Goal: Information Seeking & Learning: Check status

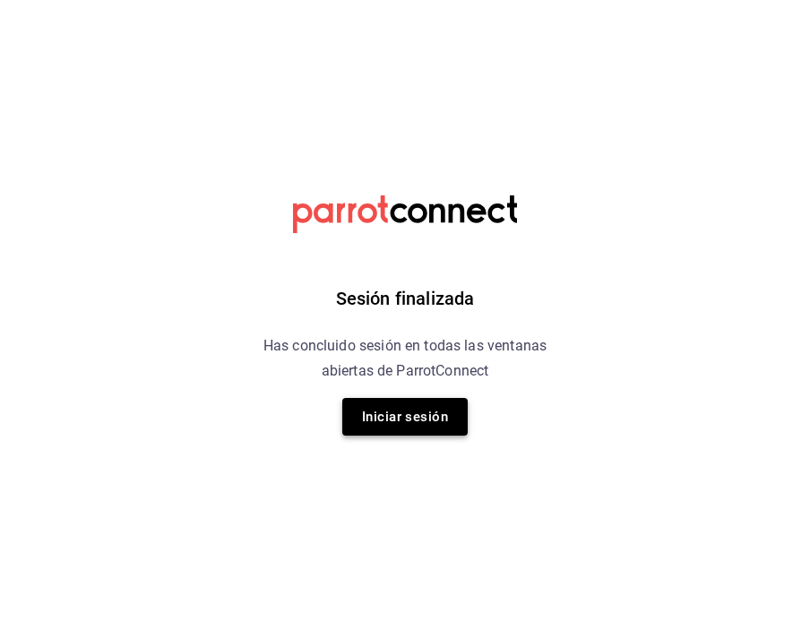
click at [415, 400] on button "Iniciar sesión" at bounding box center [404, 417] width 125 height 38
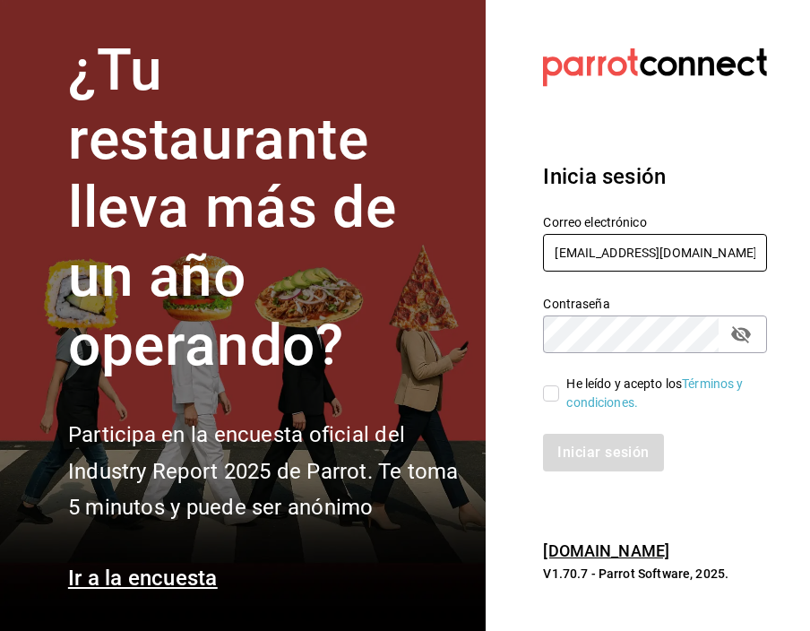
type input "administracion@sushizone.com"
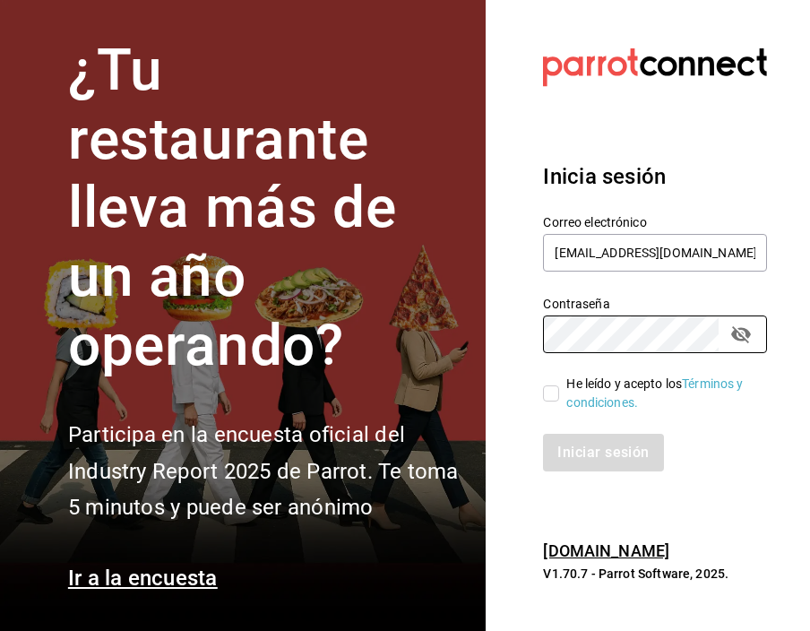
click at [546, 394] on input "He leído y acepto los Términos y condiciones." at bounding box center [551, 393] width 16 height 16
checkbox input "true"
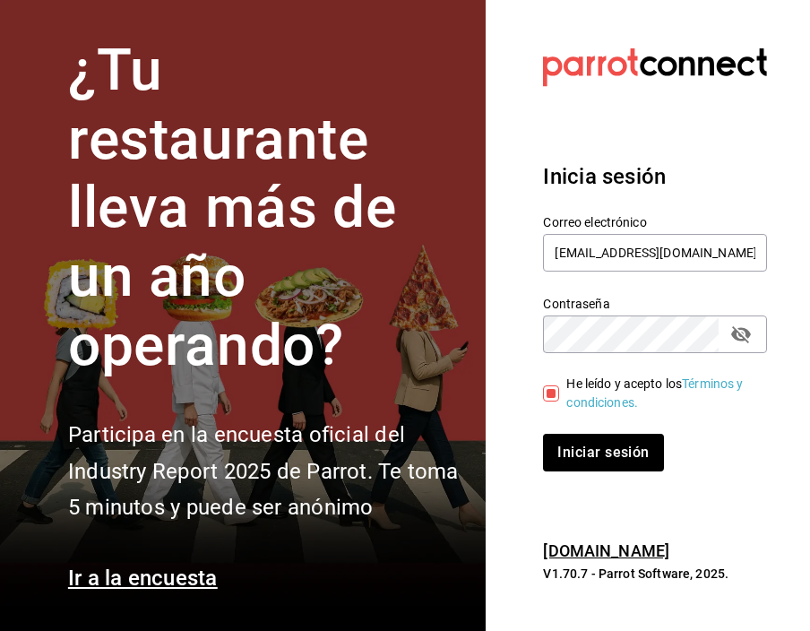
click at [599, 471] on div "Inicia sesión Correo electrónico administracion@sushizone.com Contraseña Contra…" at bounding box center [655, 316] width 224 height 354
click at [603, 456] on button "Iniciar sesión" at bounding box center [604, 453] width 122 height 38
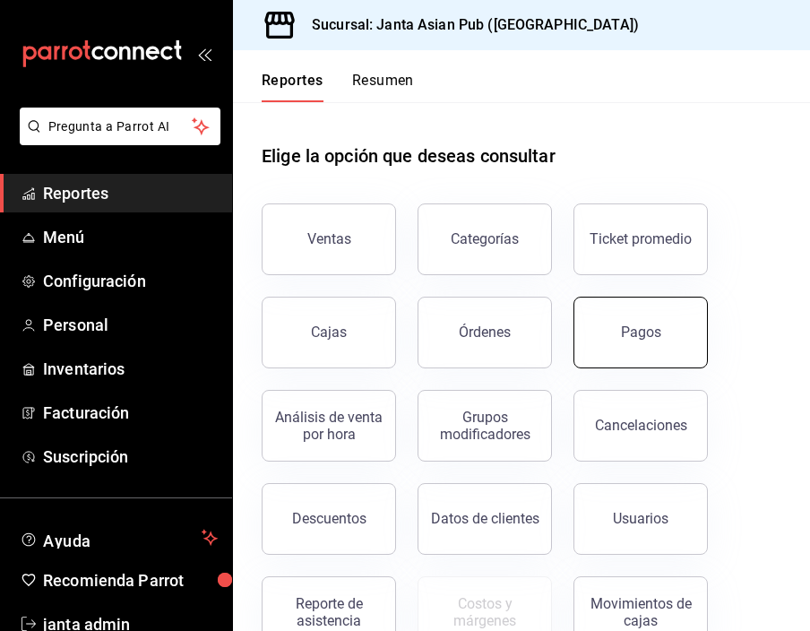
click at [638, 320] on button "Pagos" at bounding box center [640, 333] width 134 height 72
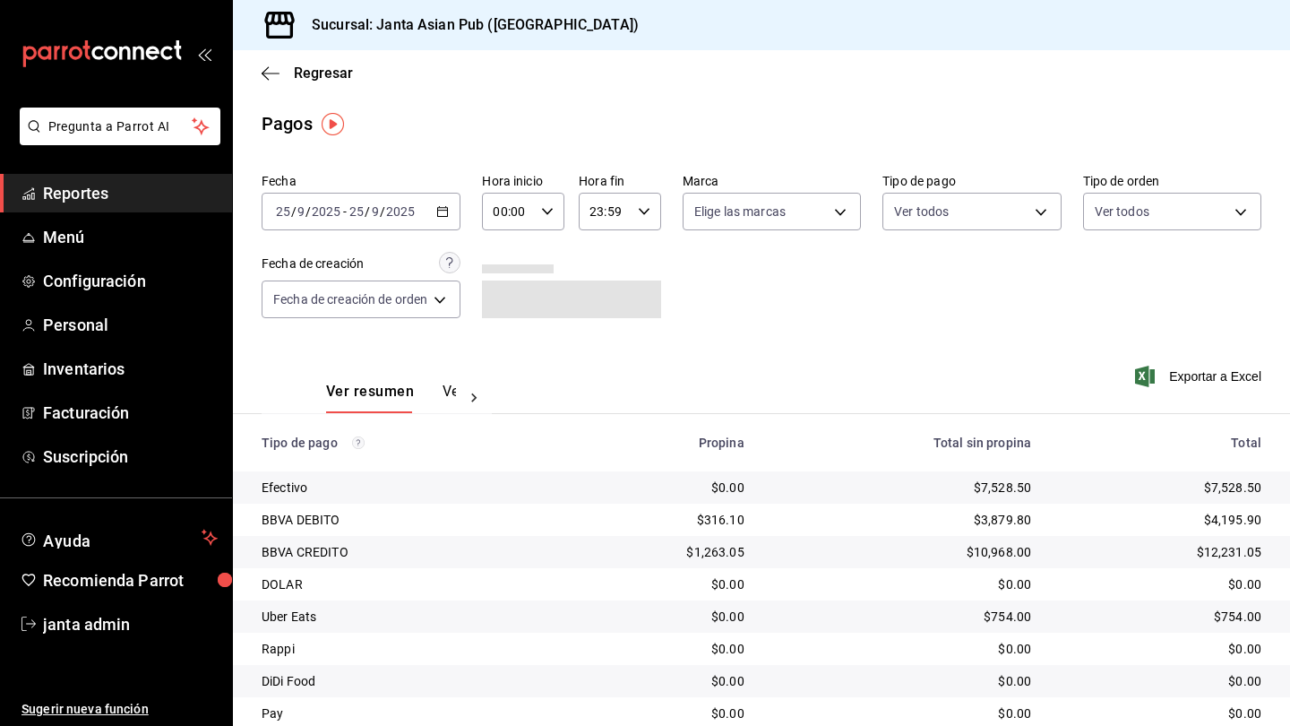
click at [448, 213] on icon "button" at bounding box center [442, 211] width 13 height 13
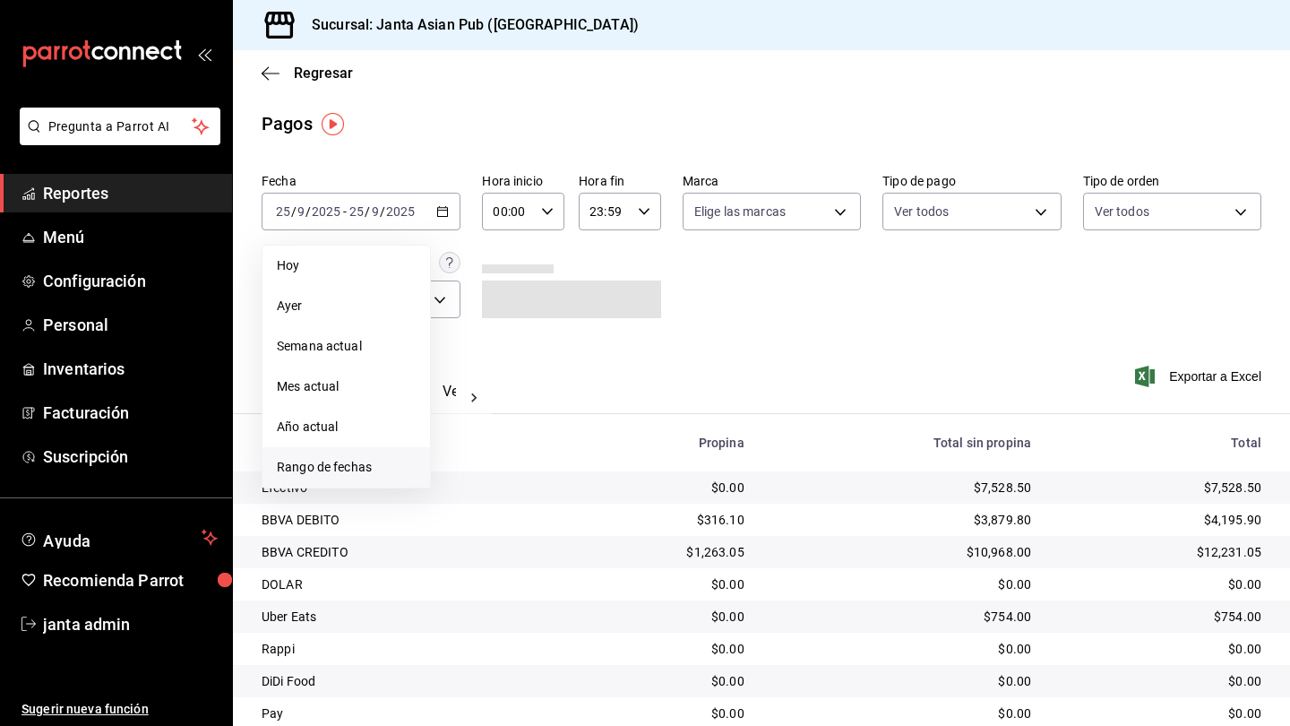
click at [349, 466] on span "Rango de fechas" at bounding box center [346, 467] width 139 height 19
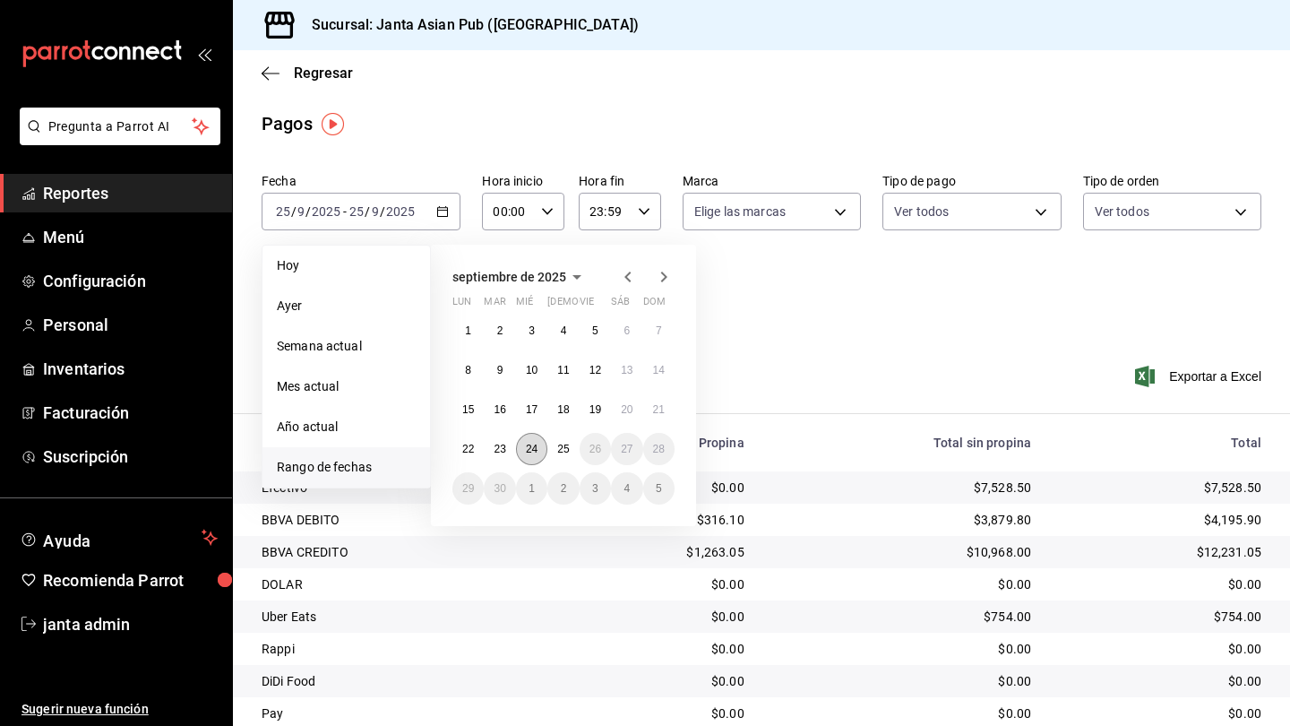
click at [535, 449] on abbr "24" at bounding box center [532, 449] width 12 height 13
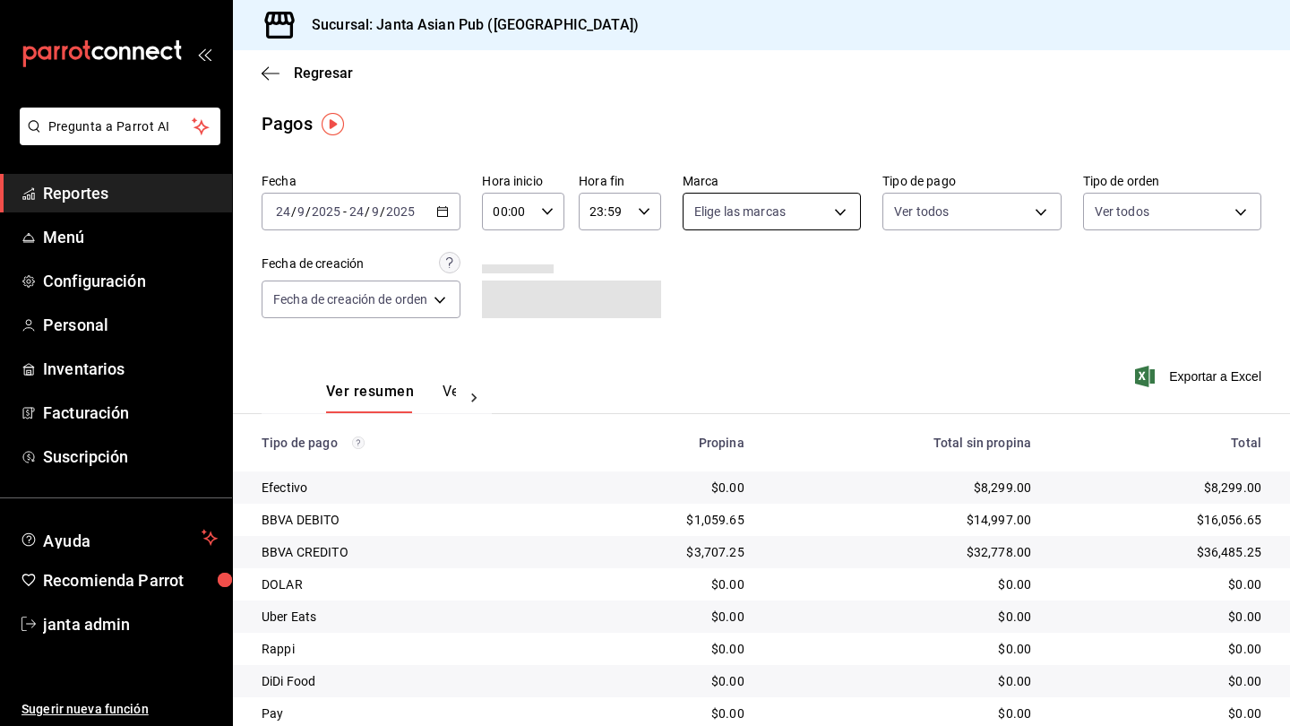
click at [809, 210] on body "Pregunta a Parrot AI Reportes Menú Configuración Personal Inventarios Facturaci…" at bounding box center [645, 363] width 1290 height 726
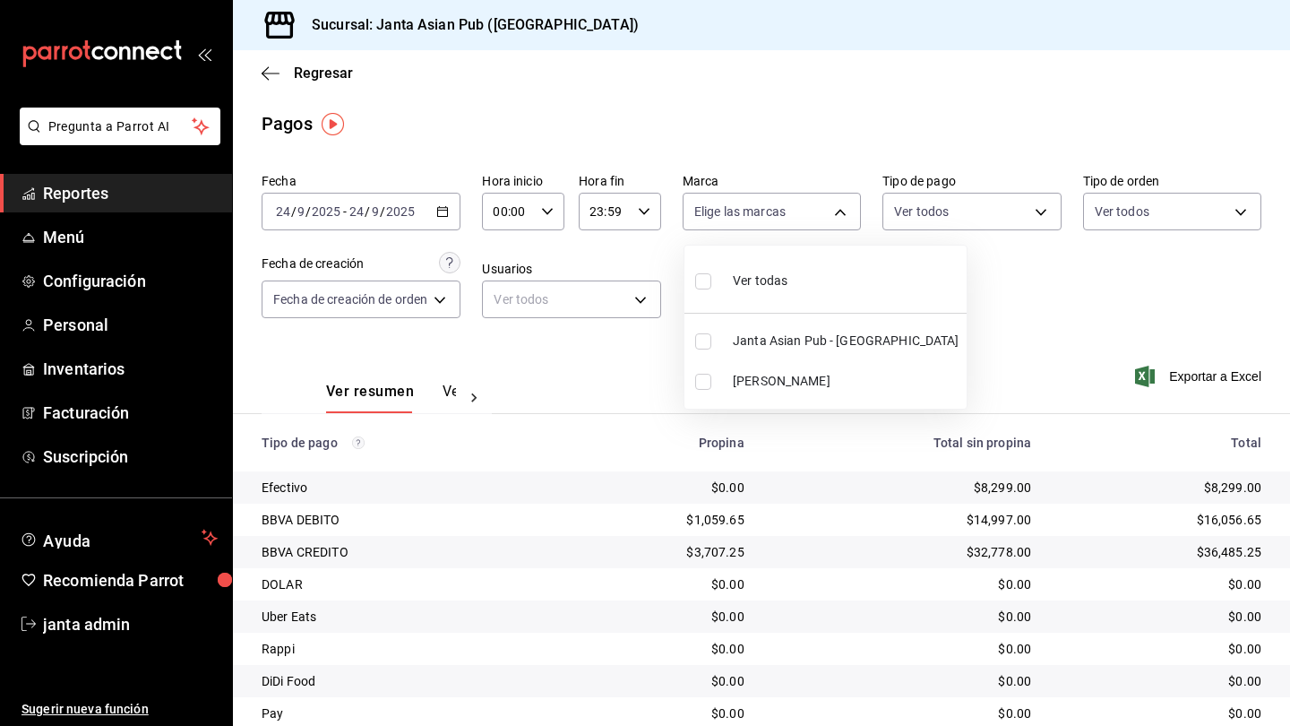
click at [718, 342] on label at bounding box center [706, 341] width 23 height 16
click at [711, 342] on input "checkbox" at bounding box center [703, 341] width 16 height 16
checkbox input "false"
click at [702, 339] on input "checkbox" at bounding box center [703, 341] width 16 height 16
checkbox input "true"
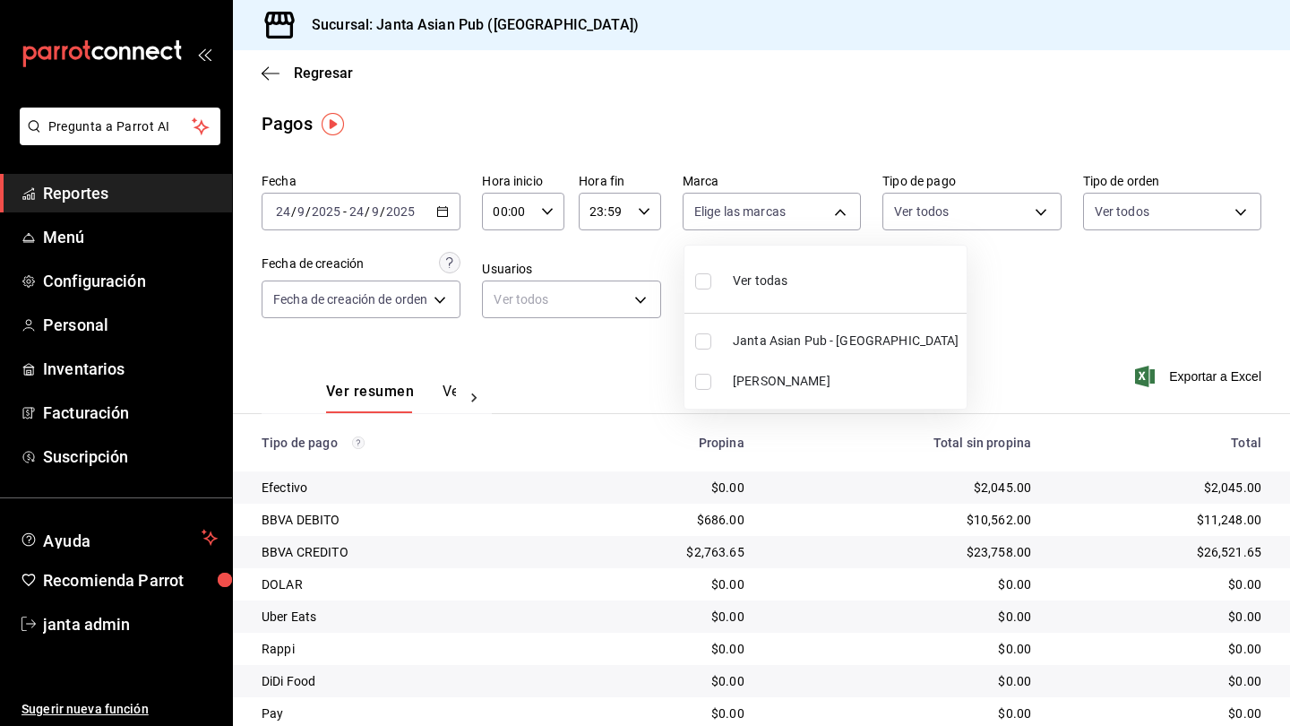
type input "1db30118-5670-46c3-9d09-b77bd7bb8fe6"
click at [809, 209] on div at bounding box center [645, 363] width 1290 height 726
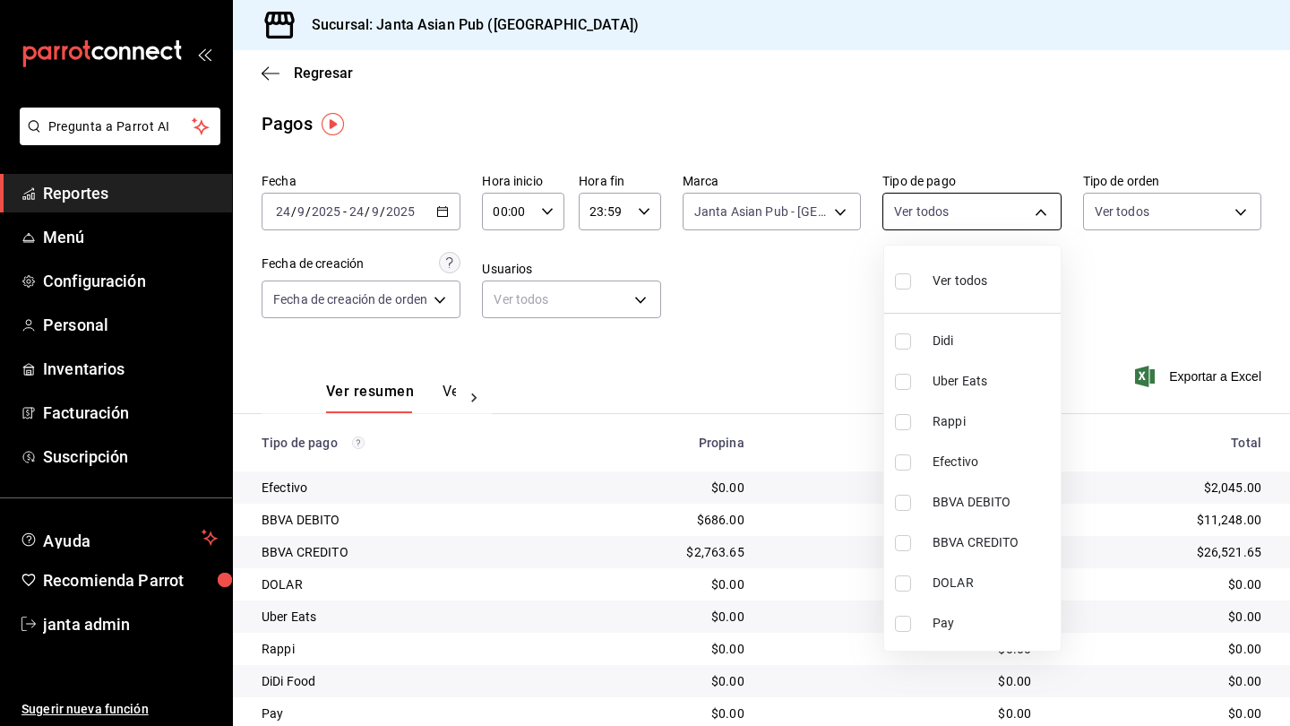
click at [809, 213] on body "Pregunta a Parrot AI Reportes Menú Configuración Personal Inventarios Facturaci…" at bounding box center [645, 363] width 1290 height 726
click at [809, 275] on li "Ver todos" at bounding box center [972, 279] width 177 height 53
type input "b0e7d0ea-07a7-42e7-ac8d-3a75448cedc8,2585e2d5-3b1c-41dc-91be-ace4fd3f126e,8b514…"
checkbox input "true"
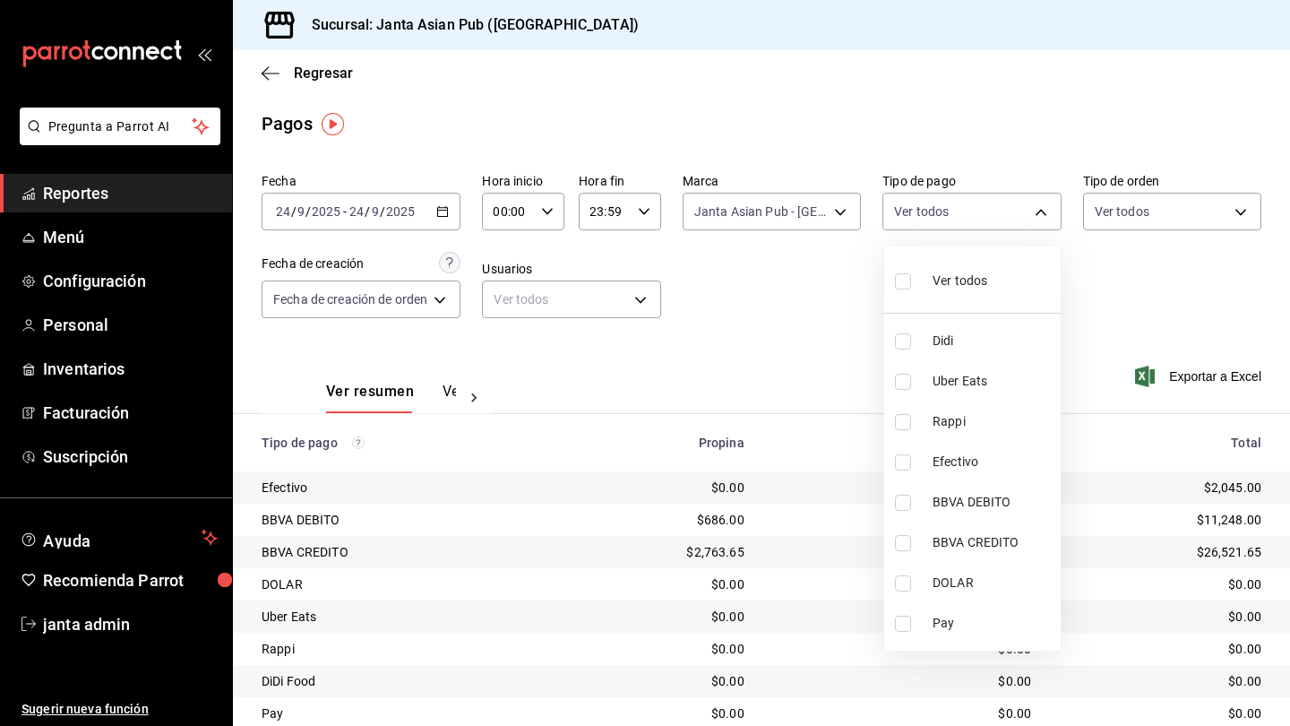
checkbox input "true"
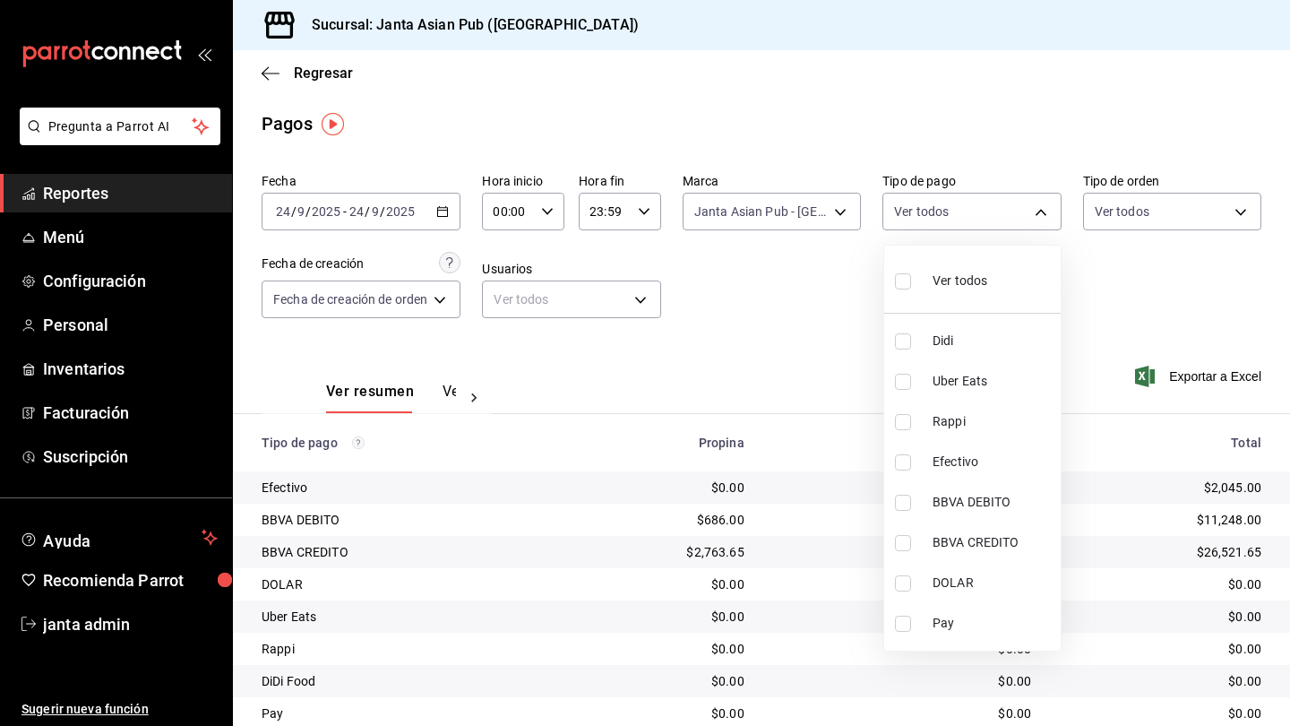
checkbox input "true"
click at [809, 208] on div at bounding box center [645, 363] width 1290 height 726
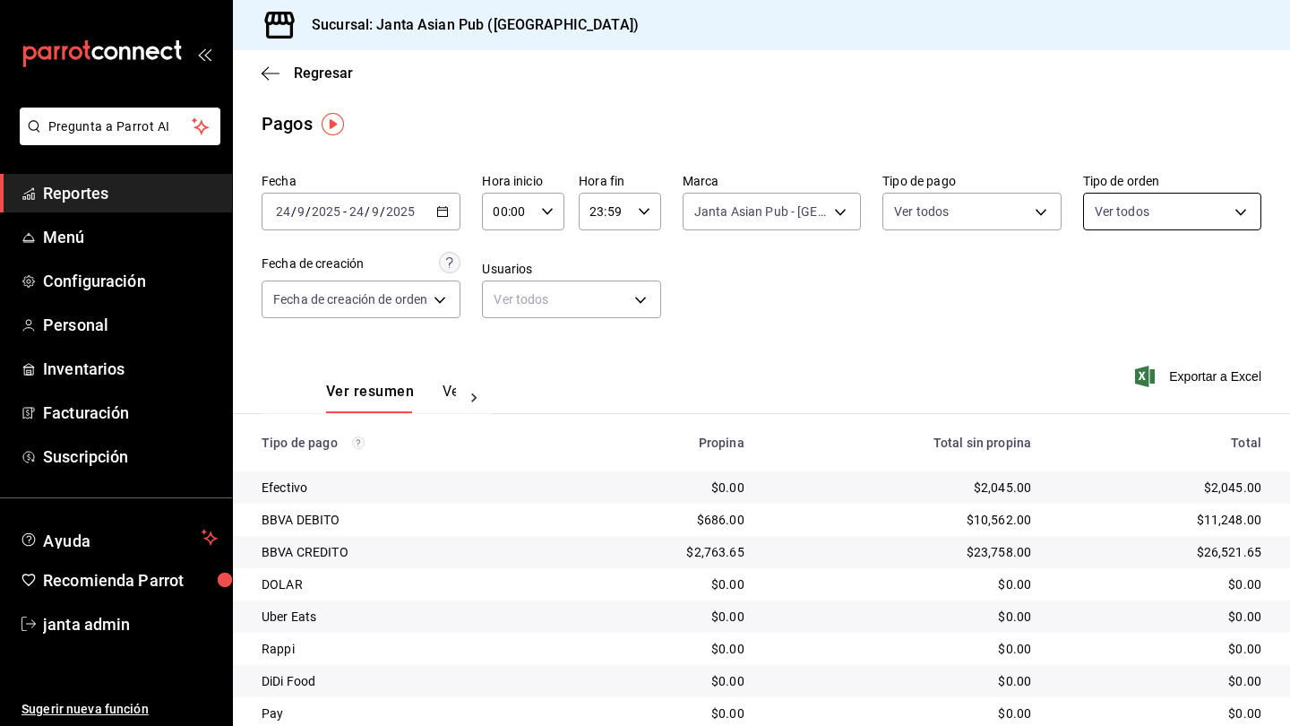
click at [809, 214] on body "Pregunta a Parrot AI Reportes Menú Configuración Personal Inventarios Facturaci…" at bounding box center [645, 363] width 1290 height 726
click at [809, 280] on input "checkbox" at bounding box center [1103, 281] width 16 height 16
checkbox input "true"
type input "cecbe1d2-0685-4b91-9b18-30ed67a7ce8a,c7915639-2b54-4f57-83bf-29acfaaa6073,EXTER…"
checkbox input "true"
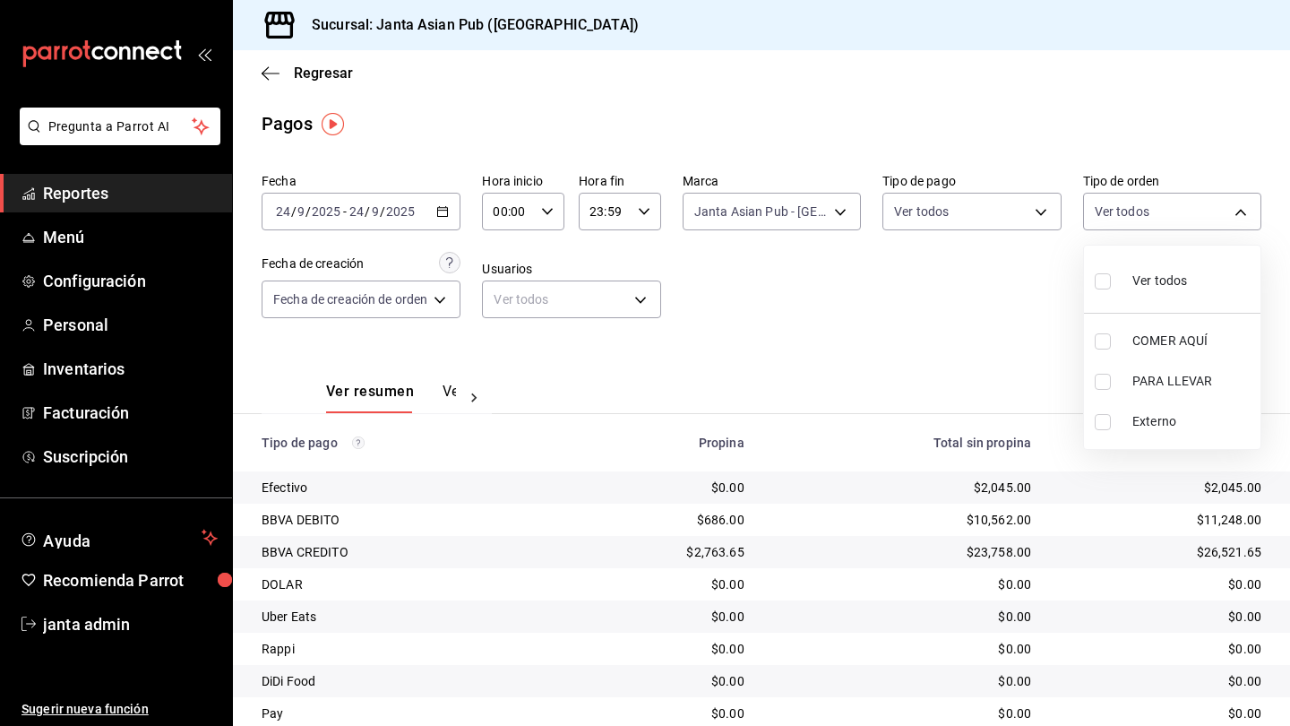
checkbox input "true"
click at [809, 309] on div at bounding box center [645, 363] width 1290 height 726
click at [437, 298] on body "Pregunta a Parrot AI Reportes Menú Configuración Personal Inventarios Facturaci…" at bounding box center [645, 363] width 1290 height 726
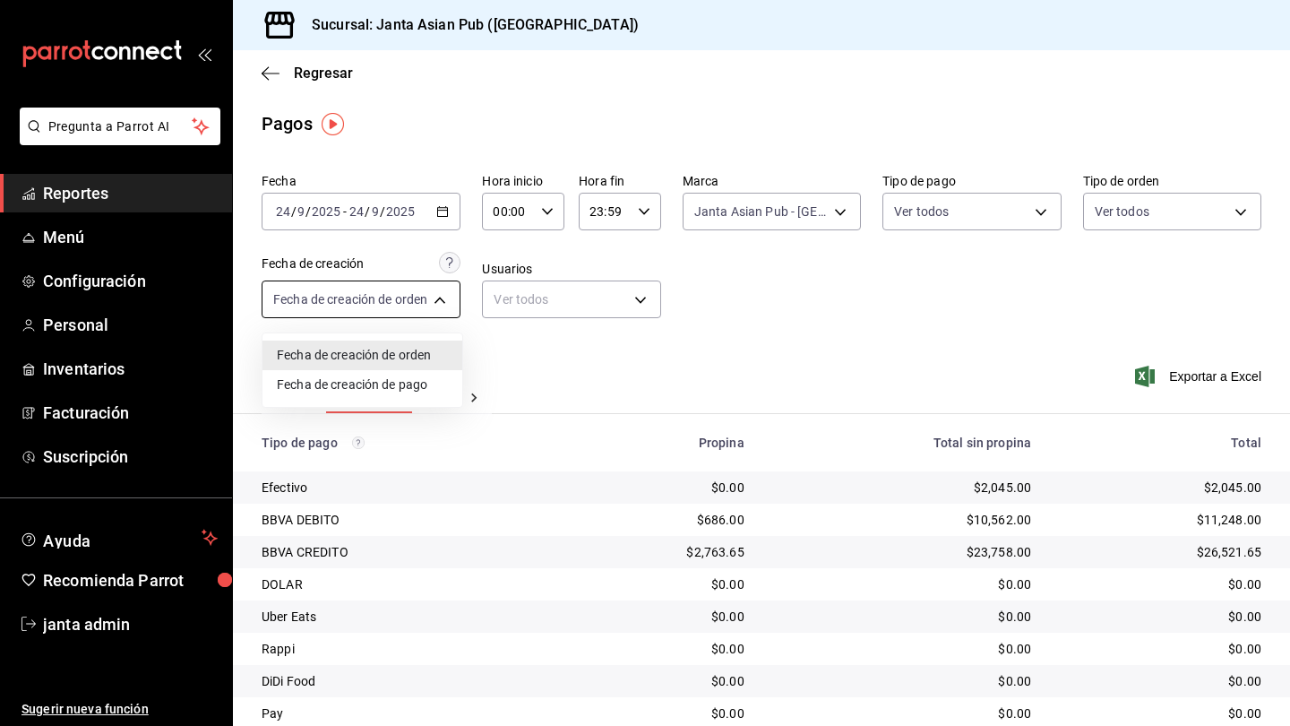
click at [437, 298] on div at bounding box center [645, 363] width 1290 height 726
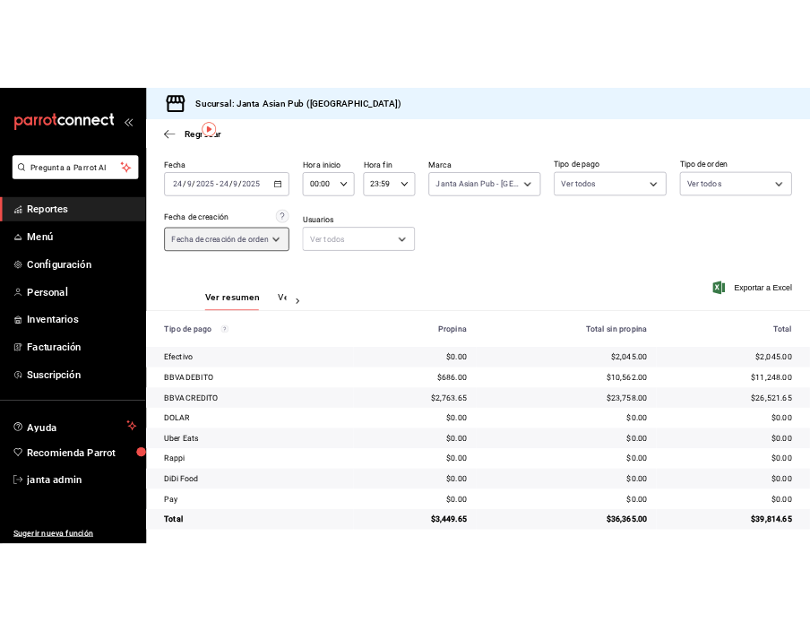
scroll to position [60, 0]
